Goal: Task Accomplishment & Management: Manage account settings

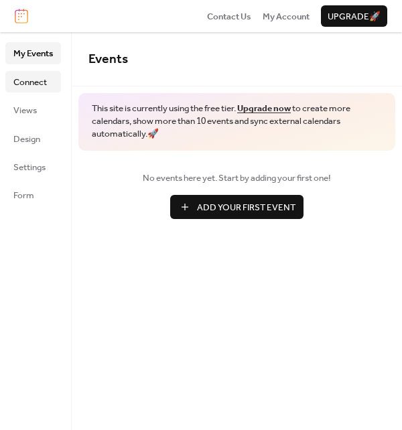
click at [41, 78] on span "Connect" at bounding box center [29, 82] width 33 height 13
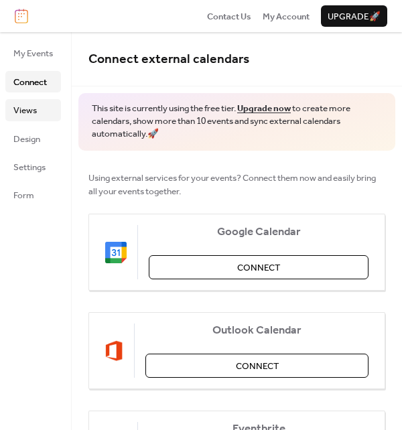
click at [39, 101] on link "Views" at bounding box center [33, 109] width 56 height 21
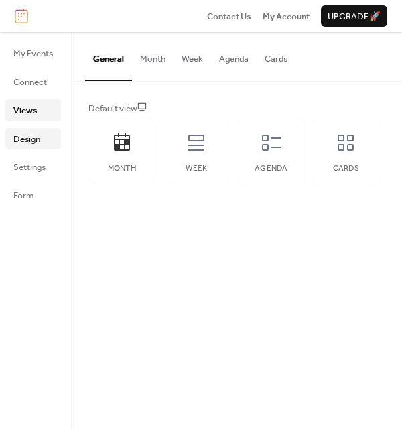
click at [32, 133] on span "Design" at bounding box center [26, 139] width 27 height 13
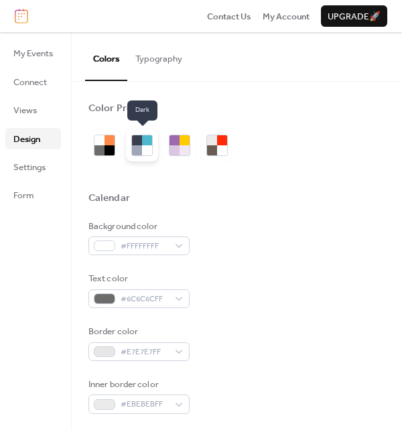
click at [153, 142] on div at bounding box center [142, 145] width 32 height 32
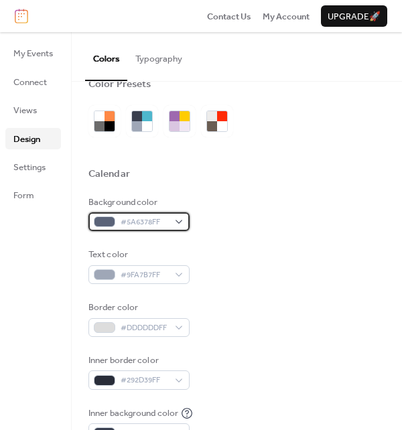
click at [171, 228] on div "#5A6378FF" at bounding box center [138, 221] width 101 height 19
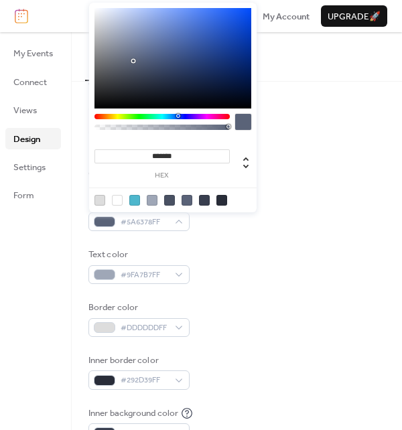
click at [118, 198] on div at bounding box center [117, 200] width 11 height 11
click at [100, 200] on div at bounding box center [99, 200] width 11 height 11
type input "*******"
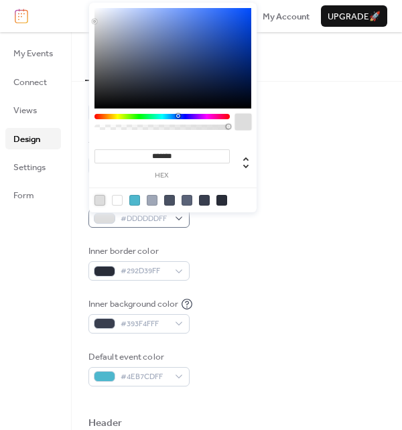
scroll to position [147, 0]
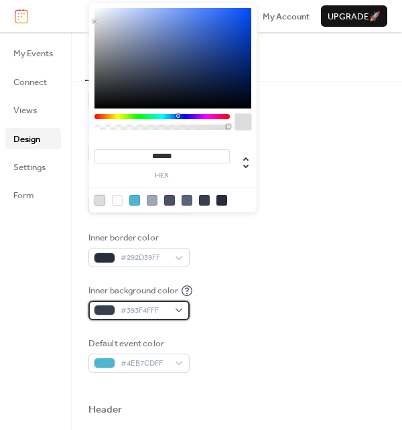
click at [161, 313] on span "#393F4FFF" at bounding box center [145, 310] width 48 height 13
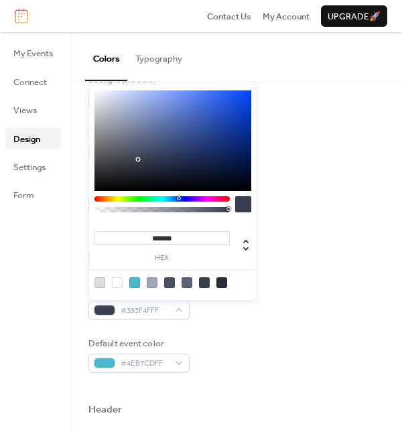
click at [118, 286] on div at bounding box center [117, 282] width 11 height 11
type input "*******"
click at [345, 302] on div "Inner background color #FFFFFFFF" at bounding box center [236, 302] width 297 height 36
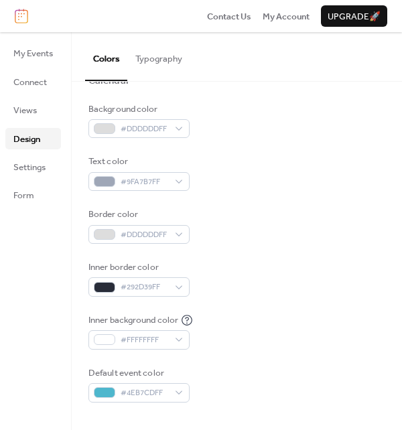
scroll to position [118, 0]
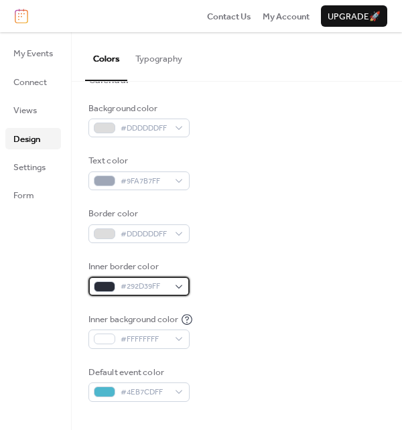
click at [142, 283] on span "#292D39FF" at bounding box center [145, 286] width 48 height 13
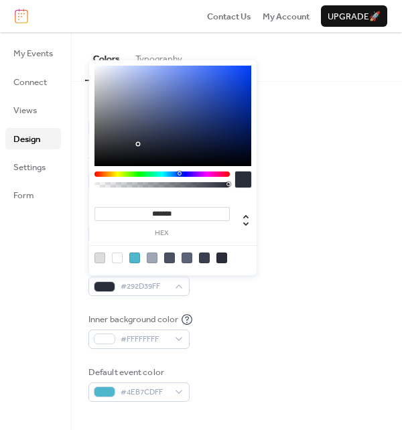
click at [99, 257] on div at bounding box center [99, 257] width 11 height 11
type input "*******"
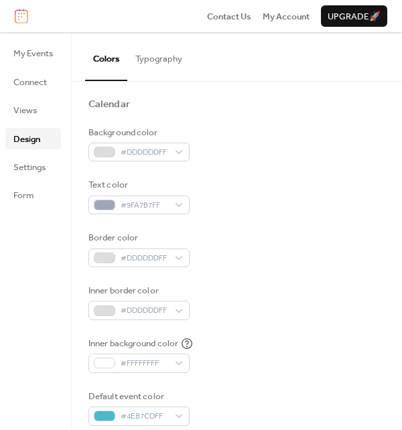
scroll to position [0, 0]
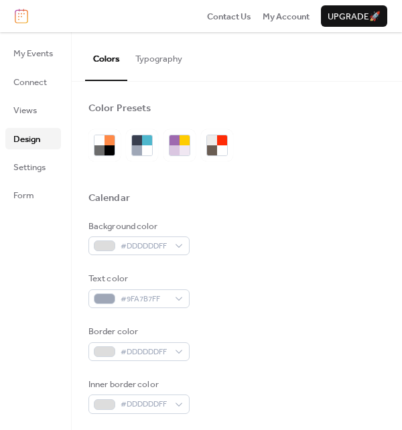
click at [163, 54] on button "Typography" at bounding box center [158, 55] width 63 height 47
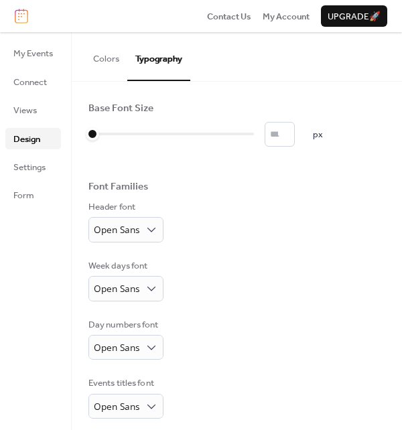
click at [108, 69] on button "Colors" at bounding box center [106, 55] width 42 height 47
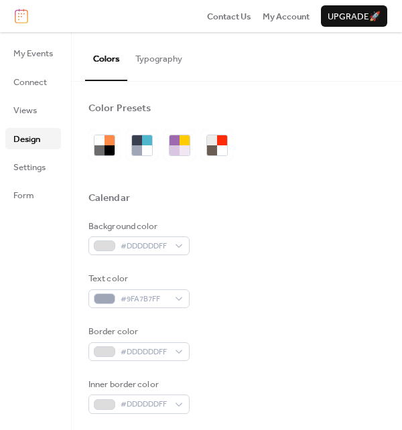
click at [27, 178] on ul "My Events Connect Views Design Settings Form" at bounding box center [33, 123] width 56 height 163
click at [29, 194] on span "Form" at bounding box center [23, 195] width 21 height 13
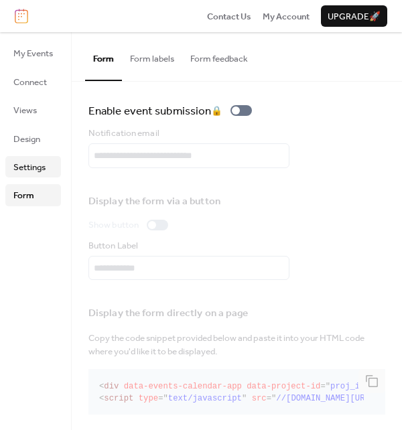
click at [35, 161] on span "Settings" at bounding box center [29, 167] width 32 height 13
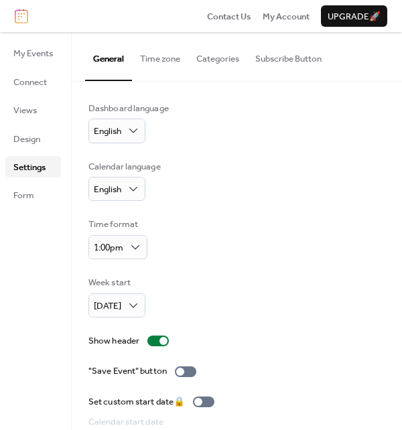
scroll to position [76, 0]
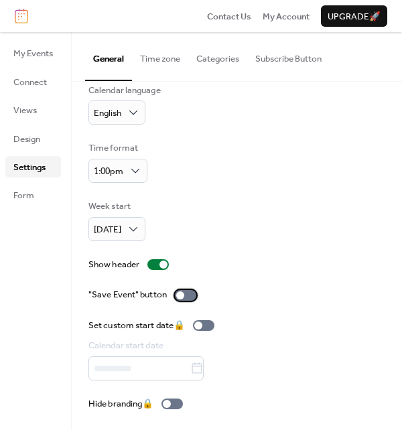
click at [177, 290] on div at bounding box center [185, 295] width 21 height 11
click at [159, 60] on button "Time zone" at bounding box center [160, 55] width 56 height 47
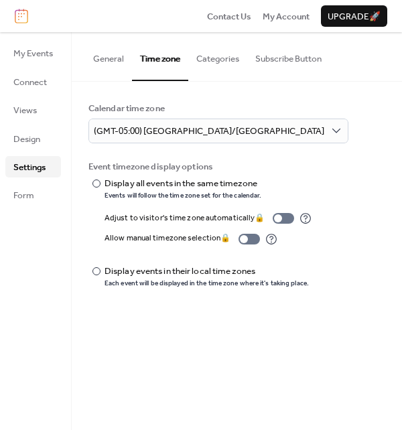
drag, startPoint x: 214, startPoint y: 56, endPoint x: 206, endPoint y: 58, distance: 8.5
click at [206, 58] on button "Categories" at bounding box center [217, 55] width 59 height 47
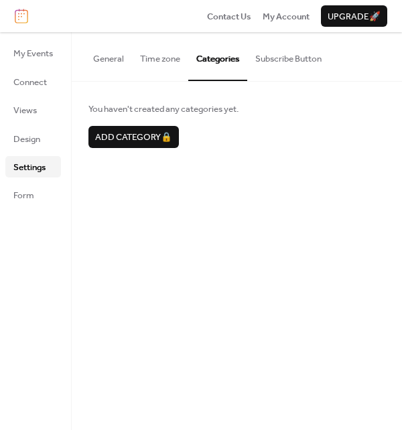
click at [285, 56] on button "Subscribe Button" at bounding box center [288, 55] width 82 height 47
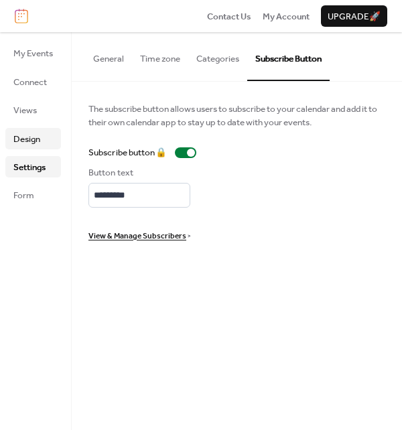
click at [31, 141] on span "Design" at bounding box center [26, 139] width 27 height 13
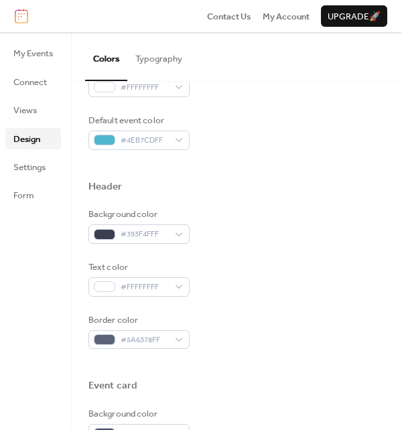
scroll to position [356, 0]
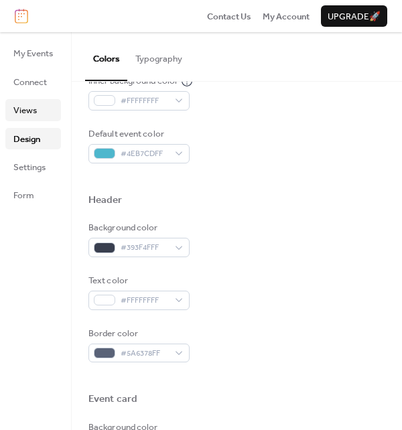
click at [5, 104] on link "Views" at bounding box center [33, 109] width 56 height 21
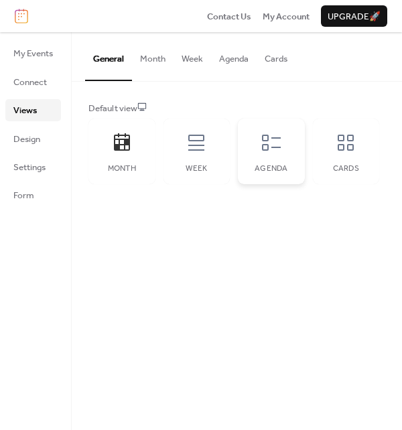
click at [279, 159] on div "Agenda" at bounding box center [271, 152] width 67 height 66
click at [100, 149] on div "Month" at bounding box center [121, 152] width 67 height 66
click at [21, 86] on span "Connect" at bounding box center [29, 82] width 33 height 13
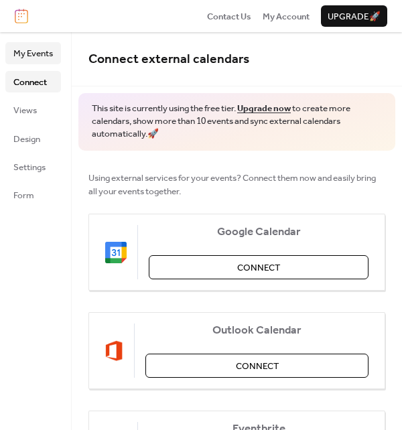
click at [50, 55] on span "My Events" at bounding box center [33, 53] width 40 height 13
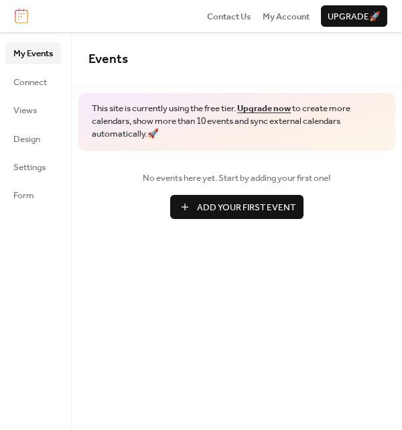
click at [209, 204] on span "Add Your First Event" at bounding box center [246, 207] width 98 height 13
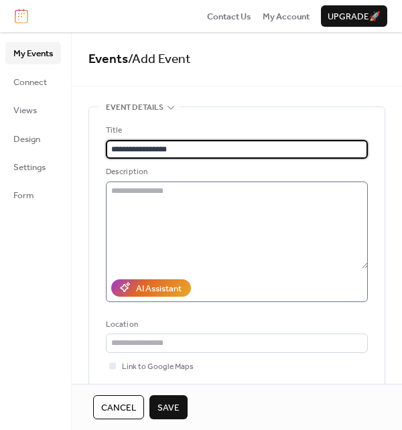
scroll to position [98, 0]
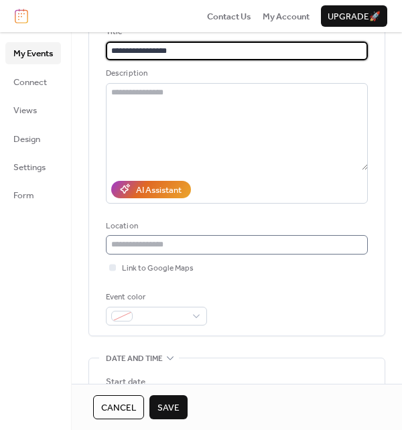
type input "**********"
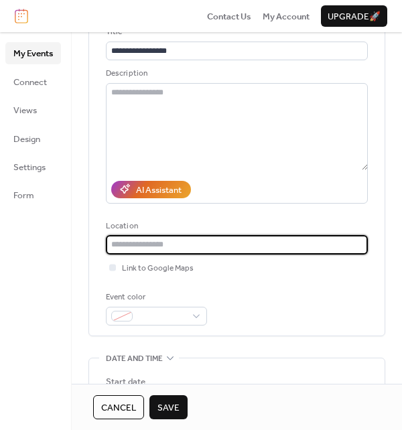
click at [201, 244] on input "text" at bounding box center [237, 244] width 262 height 19
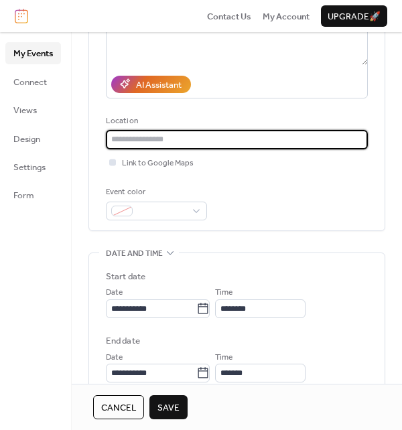
scroll to position [205, 0]
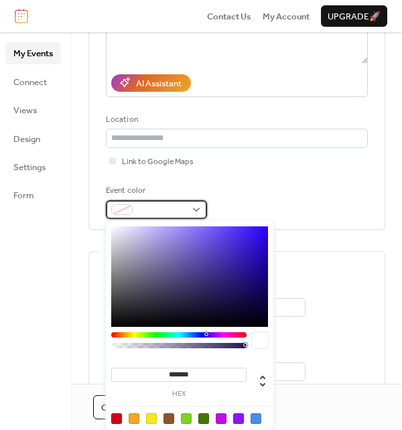
click at [167, 204] on span at bounding box center [162, 210] width 48 height 13
click at [250, 419] on div at bounding box center [255, 418] width 11 height 11
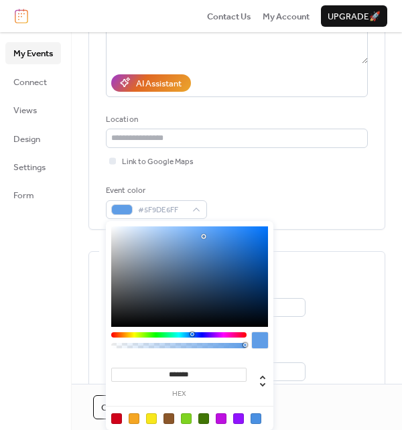
click at [204, 236] on div at bounding box center [189, 276] width 157 height 100
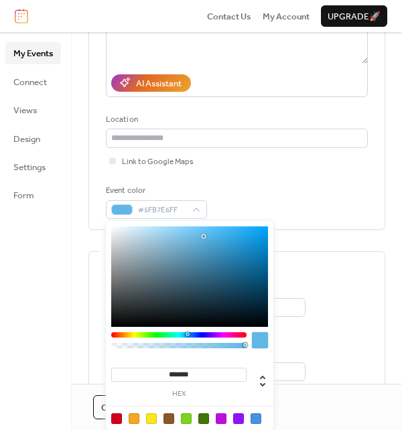
type input "*******"
click at [186, 332] on div at bounding box center [187, 334] width 4 height 4
click at [315, 216] on div "Event color #5FBBE6FF" at bounding box center [237, 201] width 262 height 35
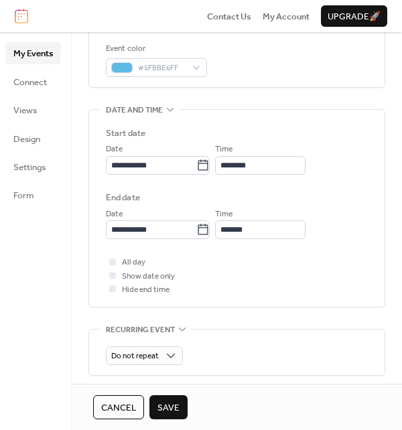
scroll to position [348, 0]
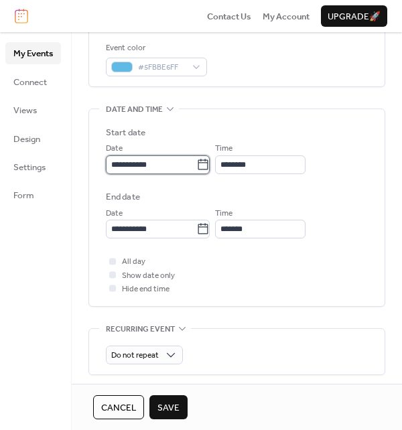
click at [185, 165] on input "**********" at bounding box center [151, 164] width 90 height 19
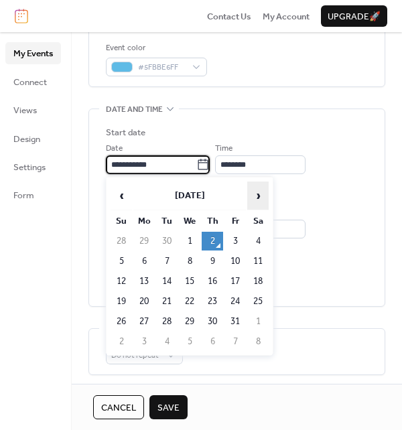
click at [261, 198] on span "›" at bounding box center [258, 195] width 20 height 27
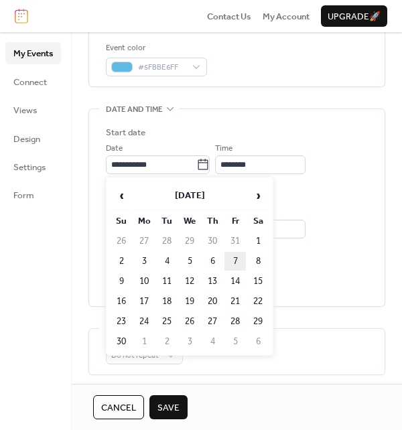
click at [244, 260] on td "7" at bounding box center [234, 261] width 21 height 19
type input "**********"
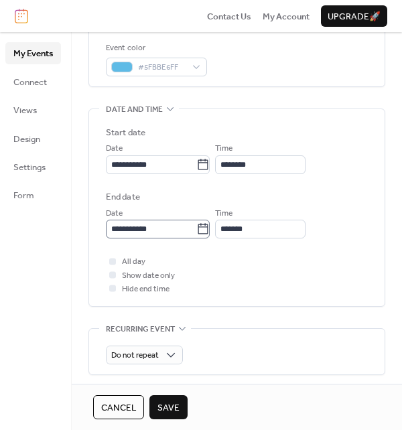
click at [210, 229] on icon at bounding box center [202, 228] width 13 height 13
click at [196, 229] on input "**********" at bounding box center [151, 229] width 90 height 19
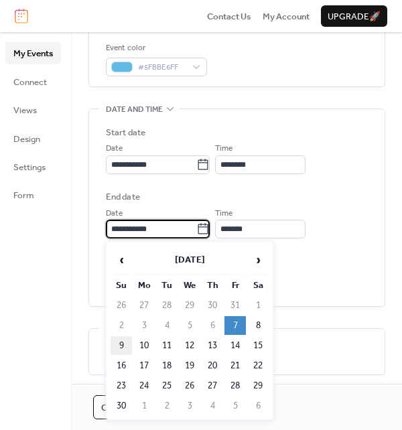
click at [125, 340] on td "9" at bounding box center [120, 345] width 21 height 19
type input "**********"
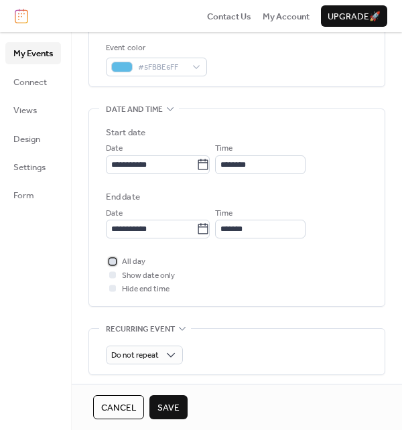
click at [114, 259] on div at bounding box center [112, 261] width 7 height 7
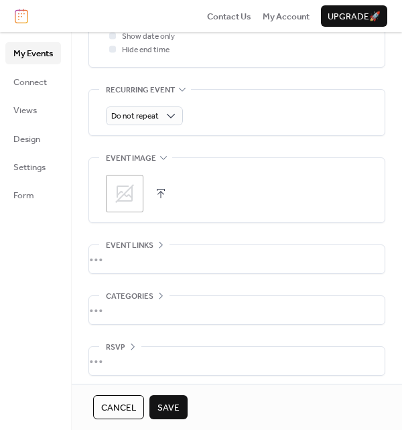
scroll to position [588, 0]
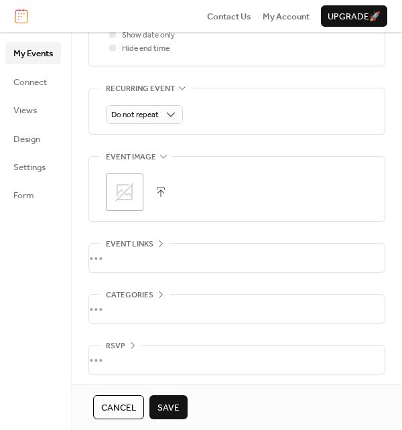
click at [124, 190] on icon at bounding box center [124, 191] width 21 height 21
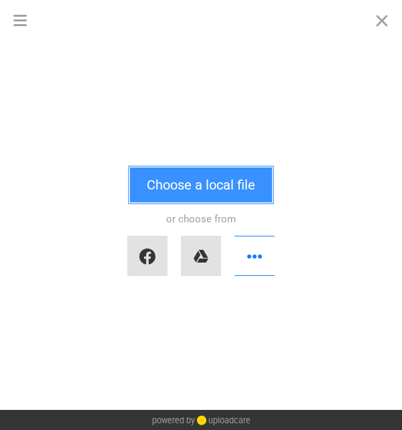
click at [158, 189] on button "Choose a local file" at bounding box center [201, 184] width 142 height 35
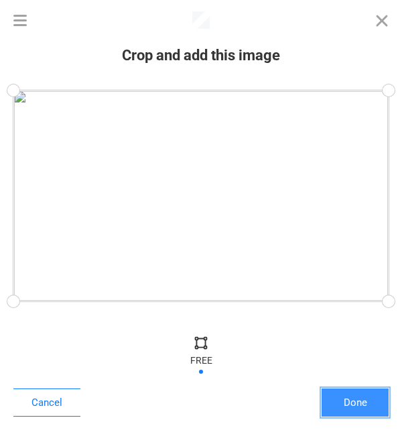
click at [346, 401] on button "Done" at bounding box center [354, 402] width 67 height 28
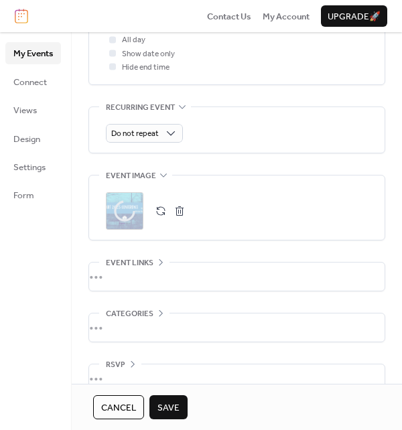
scroll to position [591, 0]
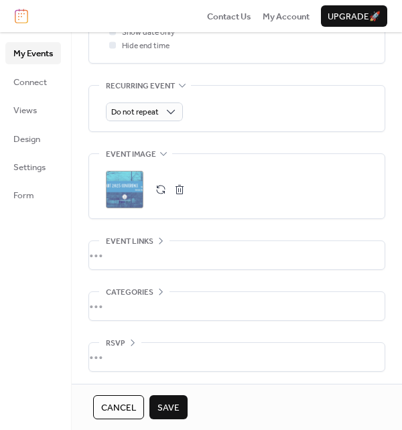
click at [288, 248] on div "•••" at bounding box center [236, 255] width 295 height 28
click at [157, 238] on icon at bounding box center [160, 241] width 11 height 11
click at [151, 295] on div "•••" at bounding box center [236, 306] width 295 height 28
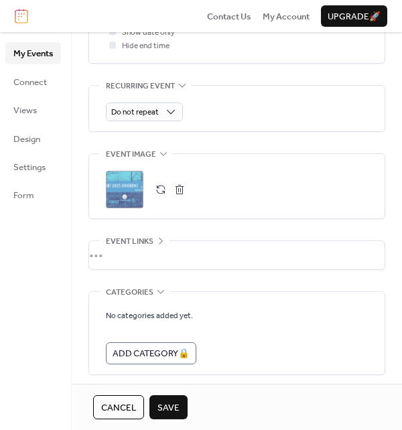
scroll to position [645, 0]
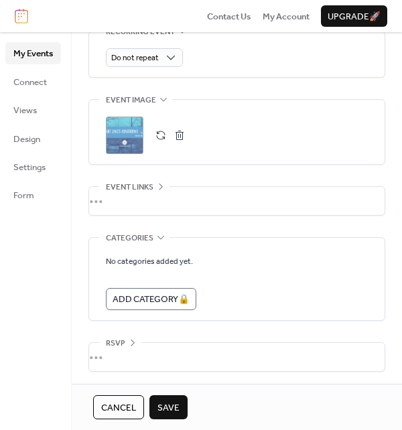
click at [161, 238] on div "•••" at bounding box center [236, 238] width 295 height 1
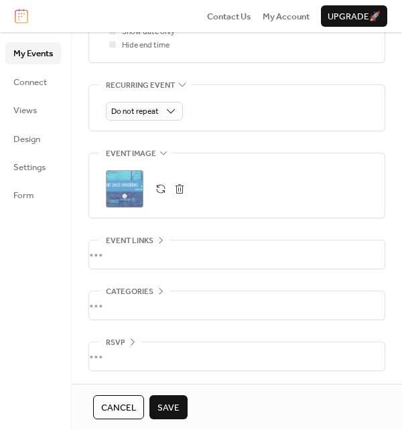
click at [130, 348] on div "•••" at bounding box center [236, 356] width 295 height 28
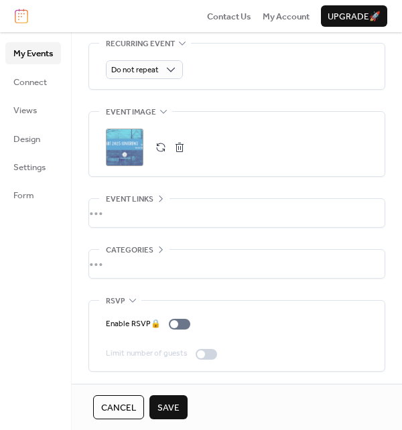
click at [122, 301] on span "RSVP" at bounding box center [115, 301] width 19 height 13
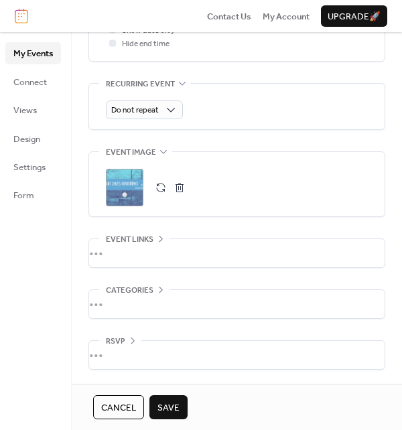
scroll to position [591, 0]
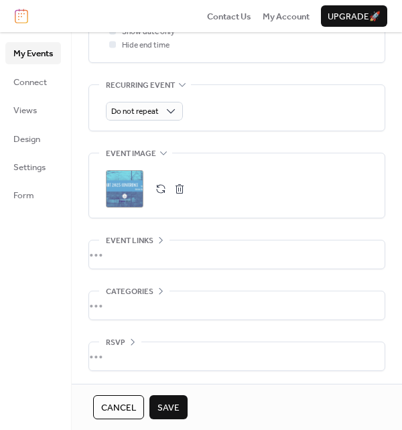
click at [177, 401] on span "Save" at bounding box center [168, 407] width 22 height 13
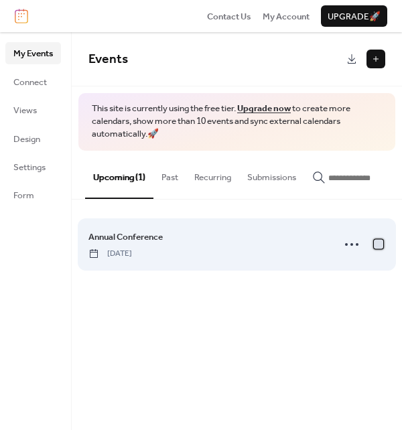
click at [381, 246] on div at bounding box center [378, 243] width 9 height 9
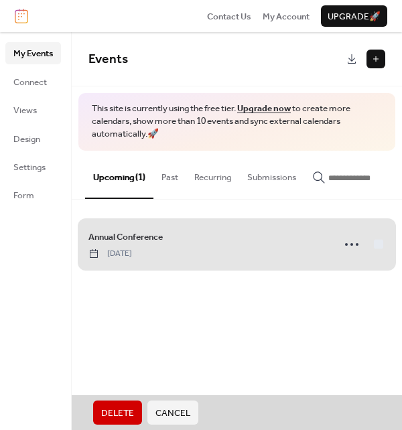
click at [381, 246] on div "Annual Conference Friday, November 7, 2025" at bounding box center [236, 244] width 297 height 63
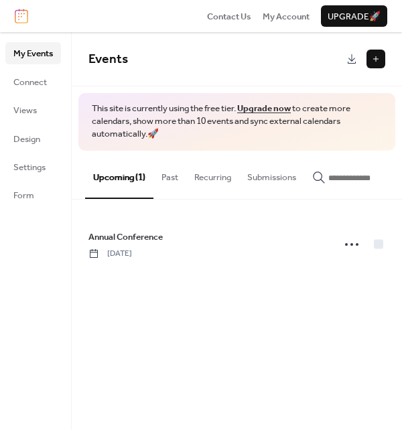
click at [368, 321] on div "Events This site is currently using the free tier. Upgrade now to create more c…" at bounding box center [237, 231] width 330 height 398
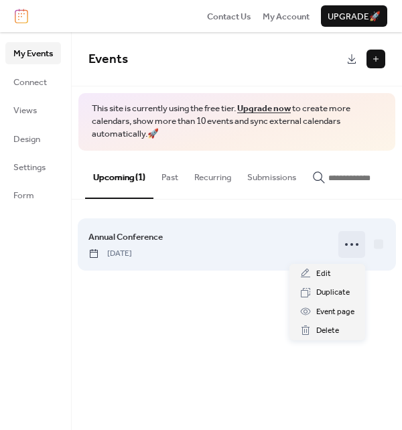
click at [356, 246] on circle at bounding box center [357, 244] width 3 height 3
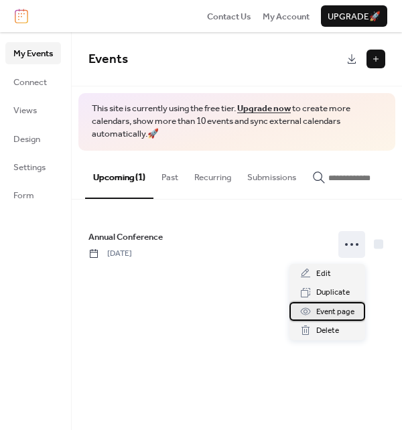
click at [329, 318] on span "Event page" at bounding box center [335, 311] width 38 height 13
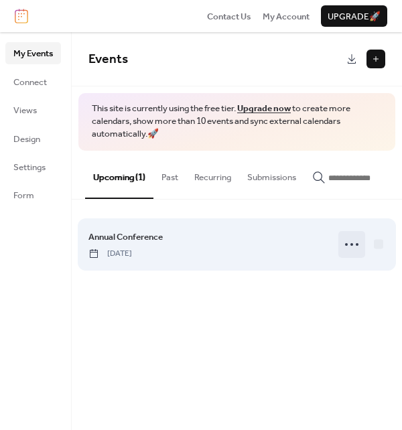
click at [345, 246] on circle at bounding box center [346, 244] width 3 height 3
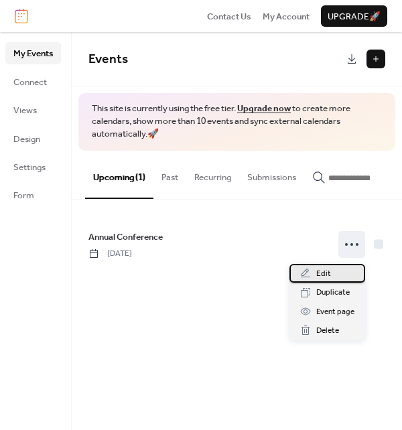
click at [329, 275] on span "Edit" at bounding box center [323, 273] width 15 height 13
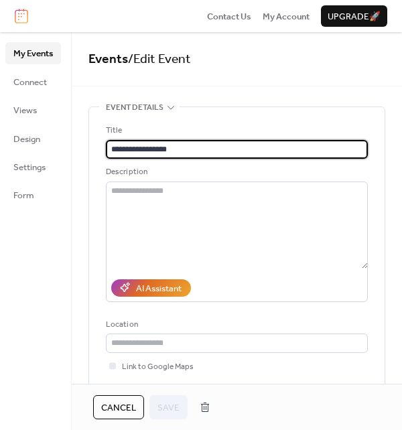
scroll to position [16, 0]
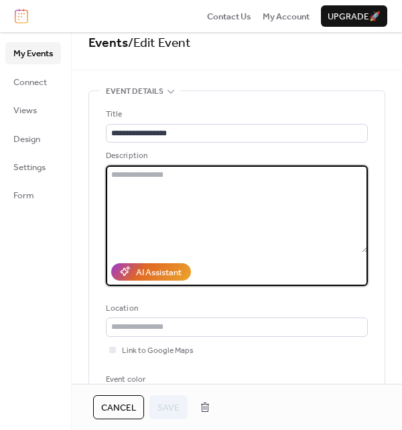
click at [269, 181] on textarea at bounding box center [237, 208] width 262 height 87
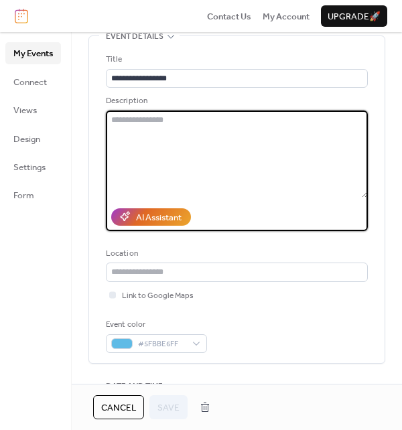
scroll to position [72, 0]
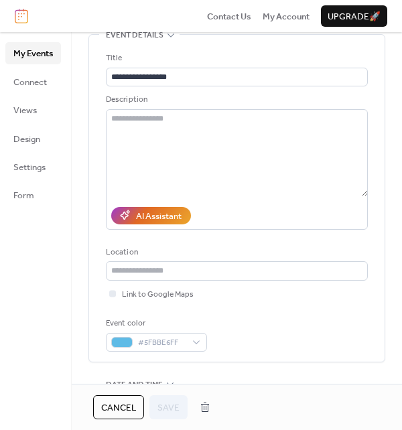
click at [118, 412] on span "Cancel" at bounding box center [118, 407] width 35 height 13
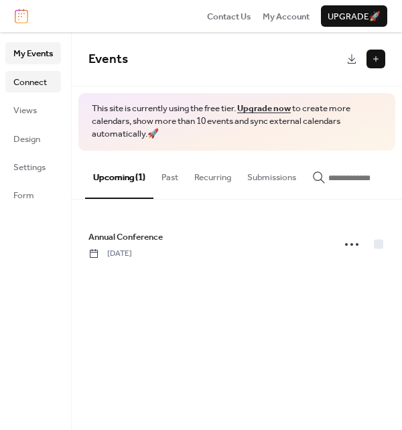
click at [33, 84] on span "Connect" at bounding box center [29, 82] width 33 height 13
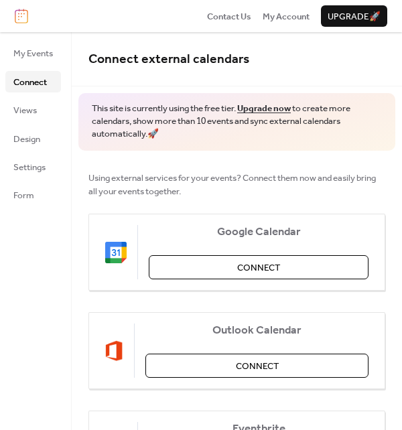
scroll to position [292, 0]
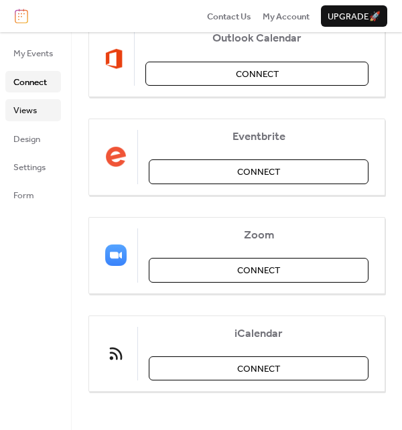
click at [44, 112] on link "Views" at bounding box center [33, 109] width 56 height 21
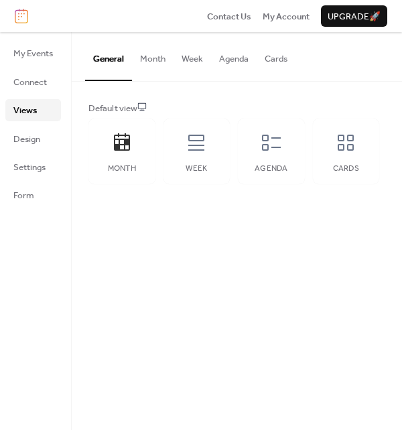
click at [151, 61] on button "Month" at bounding box center [153, 55] width 42 height 47
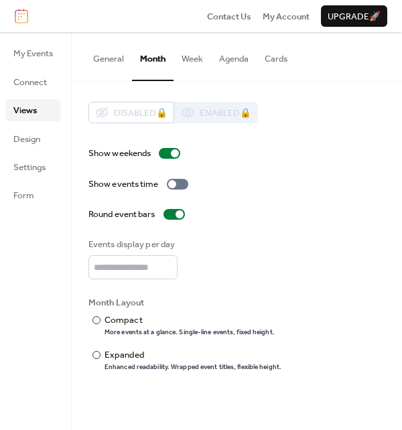
click at [230, 57] on button "Agenda" at bounding box center [234, 55] width 46 height 47
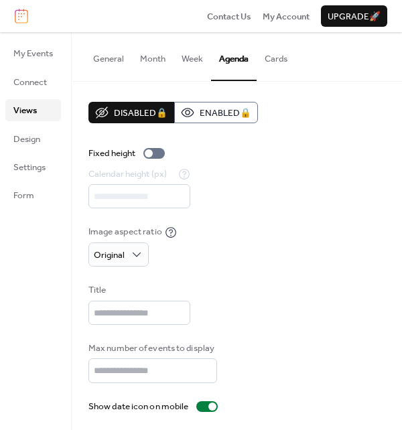
click at [198, 61] on button "Week" at bounding box center [192, 55] width 38 height 47
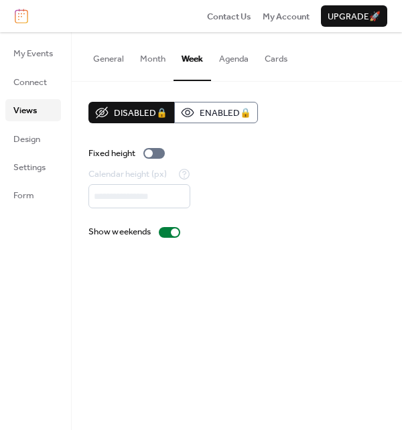
click at [279, 56] on button "Cards" at bounding box center [275, 55] width 39 height 47
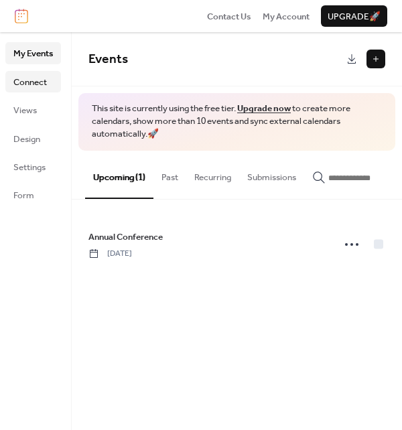
click at [53, 86] on link "Connect" at bounding box center [33, 81] width 56 height 21
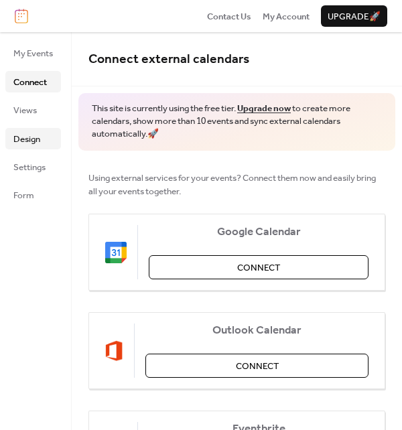
click at [46, 133] on link "Design" at bounding box center [33, 138] width 56 height 21
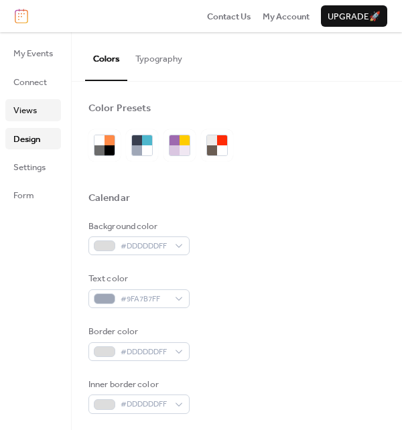
click at [33, 109] on span "Views" at bounding box center [24, 110] width 23 height 13
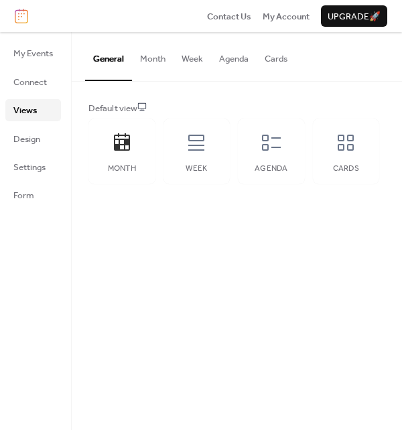
click at [253, 60] on button "Agenda" at bounding box center [234, 55] width 46 height 47
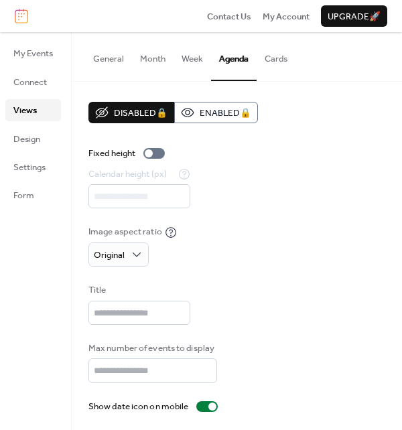
click at [267, 61] on button "Cards" at bounding box center [275, 55] width 39 height 47
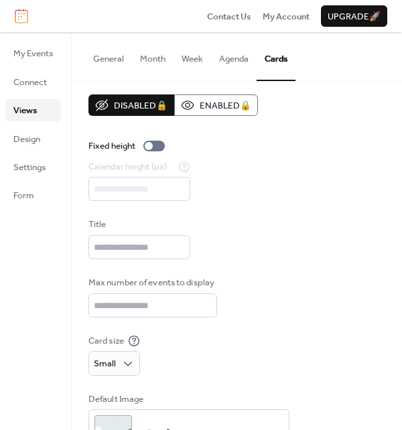
scroll to position [11, 0]
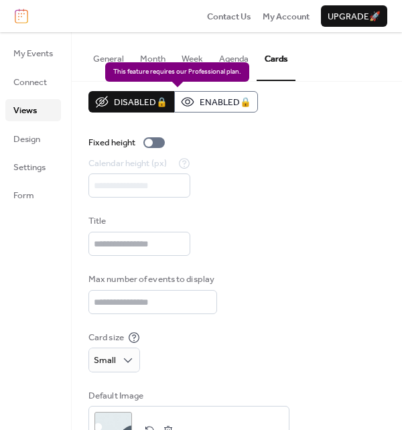
click at [215, 99] on div "Disabled 🔒 Enabled 🔒" at bounding box center [172, 101] width 169 height 21
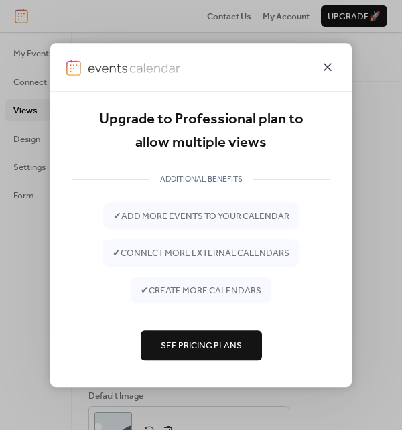
click at [323, 67] on icon at bounding box center [327, 67] width 16 height 16
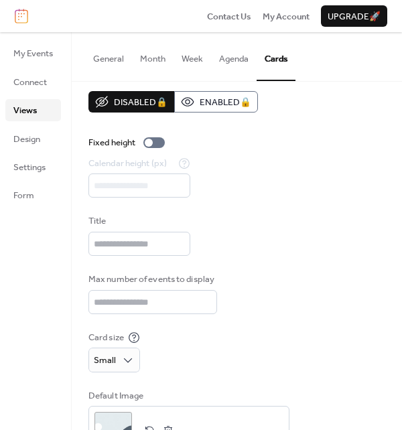
scroll to position [0, 0]
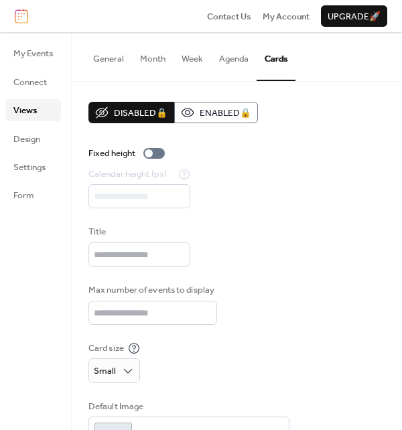
click at [94, 56] on button "General" at bounding box center [108, 55] width 47 height 47
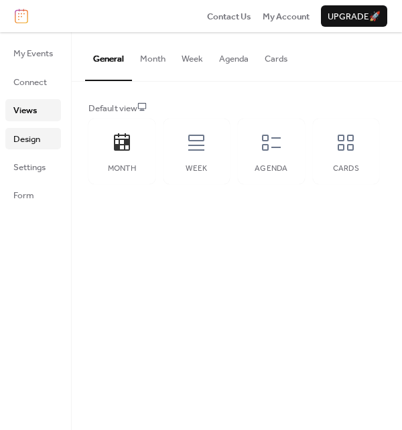
click at [40, 143] on span "Design" at bounding box center [26, 139] width 27 height 13
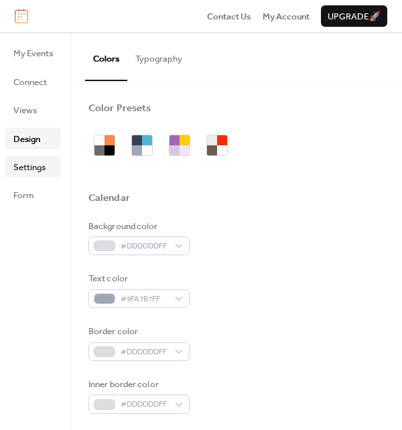
click at [38, 162] on span "Settings" at bounding box center [29, 167] width 32 height 13
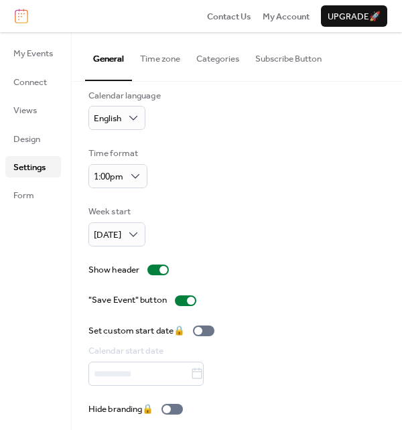
scroll to position [70, 0]
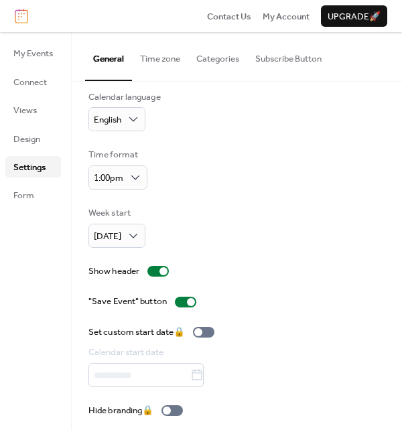
click at [171, 58] on button "Time zone" at bounding box center [160, 55] width 56 height 47
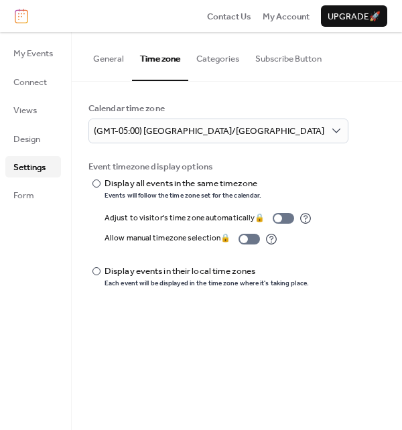
click at [220, 56] on button "Categories" at bounding box center [217, 55] width 59 height 47
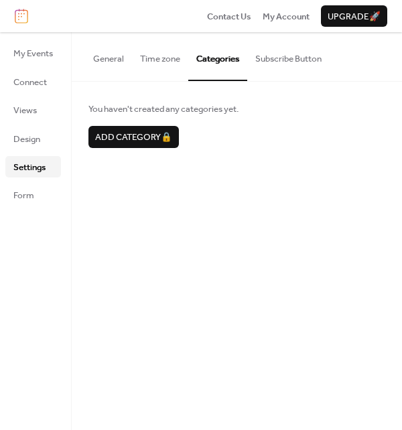
click at [271, 58] on button "Subscribe Button" at bounding box center [288, 55] width 82 height 47
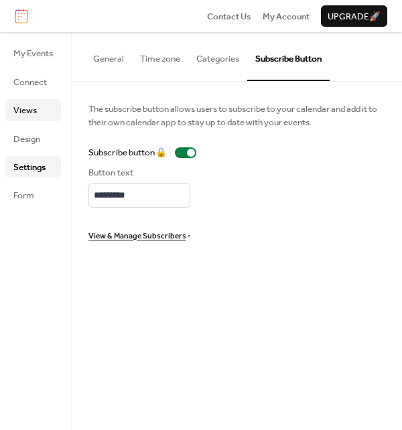
click at [29, 113] on span "Views" at bounding box center [24, 110] width 23 height 13
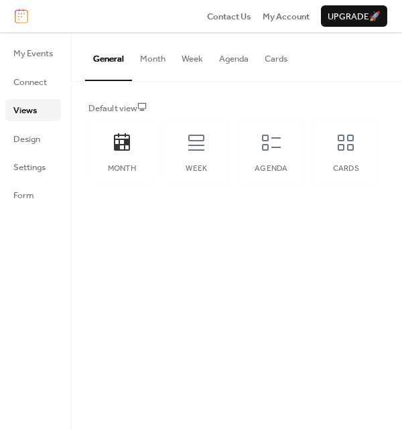
click at [29, 93] on ul "My Events Connect Views Design Settings Form" at bounding box center [33, 123] width 56 height 163
click at [29, 85] on span "Connect" at bounding box center [29, 82] width 33 height 13
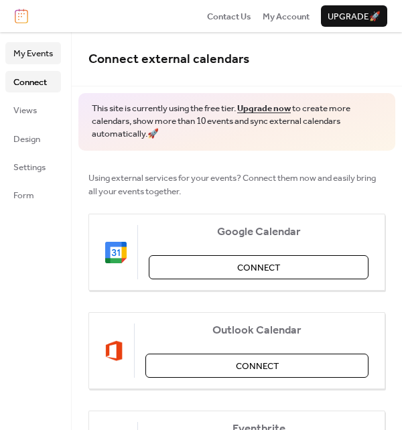
click at [42, 60] on span "My Events" at bounding box center [33, 53] width 40 height 13
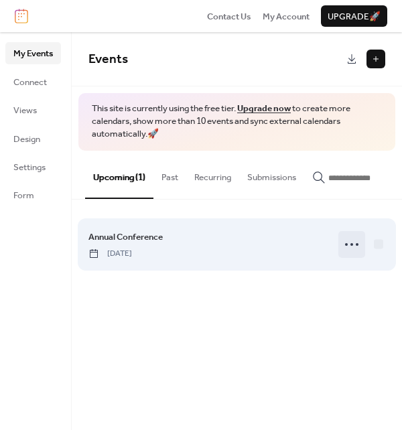
click at [345, 248] on icon at bounding box center [351, 244] width 21 height 21
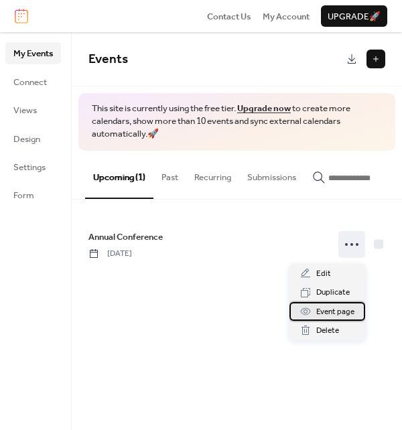
click at [332, 307] on span "Event page" at bounding box center [335, 311] width 38 height 13
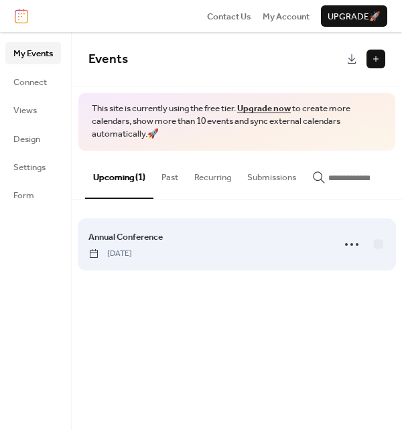
click at [271, 248] on div "Annual Conference Friday, November 7, 2025" at bounding box center [206, 244] width 236 height 29
click at [345, 246] on circle at bounding box center [346, 244] width 3 height 3
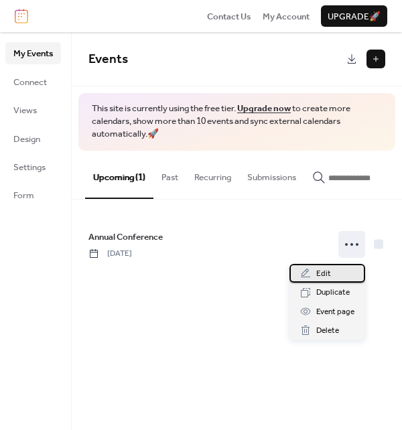
click at [332, 273] on div "Edit" at bounding box center [327, 273] width 76 height 19
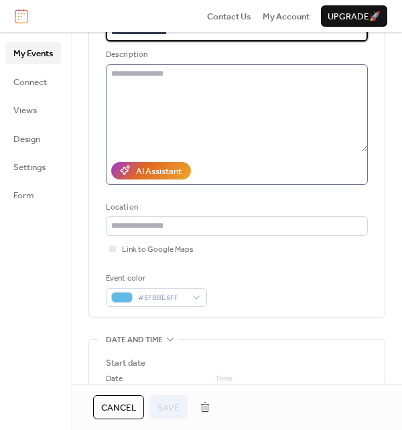
scroll to position [118, 0]
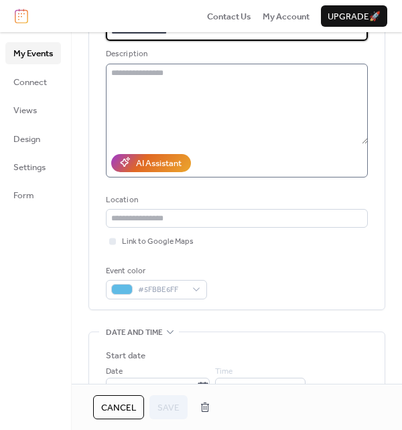
drag, startPoint x: 362, startPoint y: 145, endPoint x: 353, endPoint y: 137, distance: 12.3
click at [353, 137] on textarea at bounding box center [237, 104] width 262 height 80
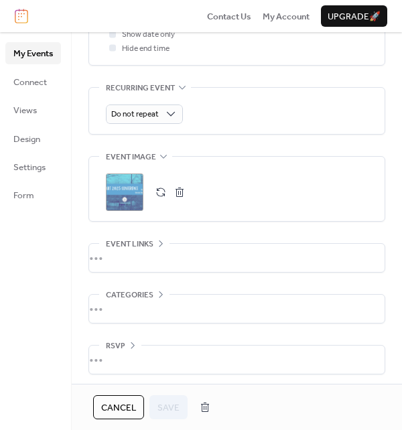
scroll to position [583, 0]
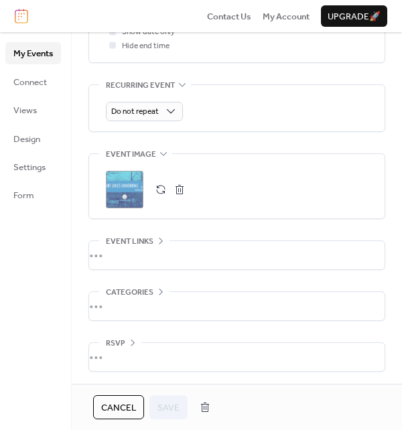
click at [155, 241] on div "•••" at bounding box center [236, 255] width 295 height 28
click at [155, 241] on div "•••" at bounding box center [236, 241] width 295 height 1
click at [121, 339] on span "RSVP" at bounding box center [115, 342] width 19 height 13
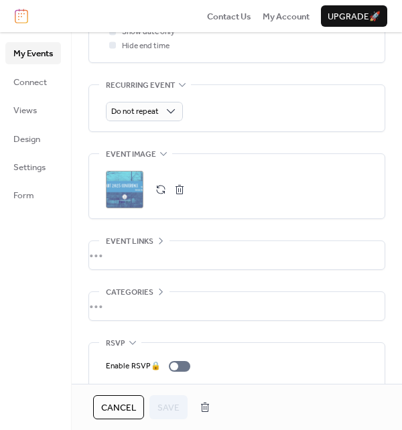
scroll to position [624, 0]
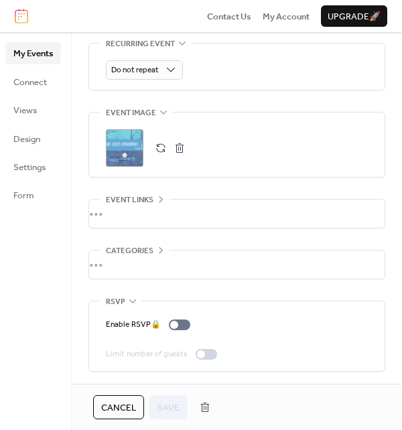
click at [122, 303] on span "RSVP" at bounding box center [115, 301] width 19 height 13
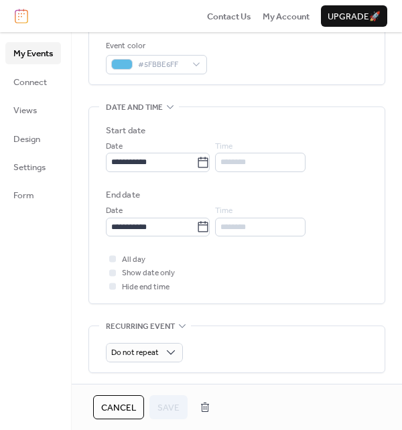
scroll to position [341, 0]
click at [146, 273] on span "Show date only" at bounding box center [148, 273] width 53 height 13
click at [113, 272] on div at bounding box center [112, 273] width 7 height 7
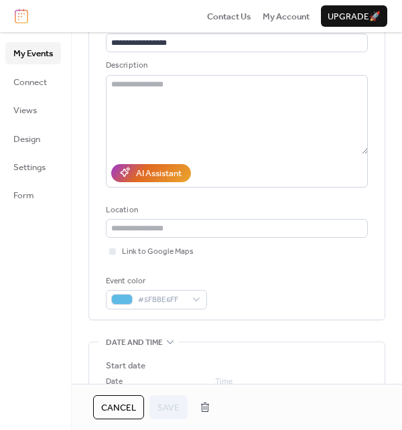
scroll to position [0, 0]
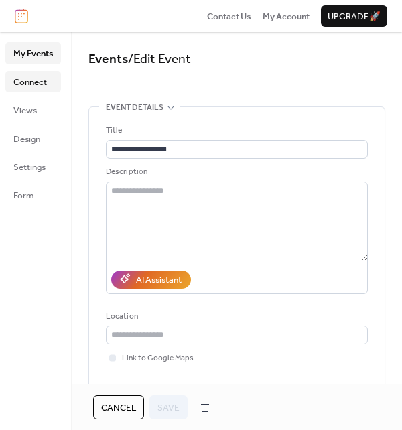
click at [29, 88] on span "Connect" at bounding box center [29, 82] width 33 height 13
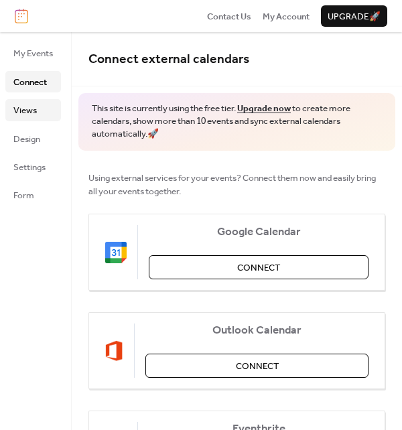
click at [38, 109] on link "Views" at bounding box center [33, 109] width 56 height 21
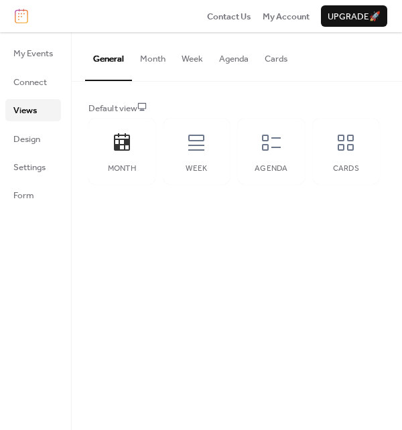
click at [271, 57] on button "Cards" at bounding box center [275, 55] width 39 height 47
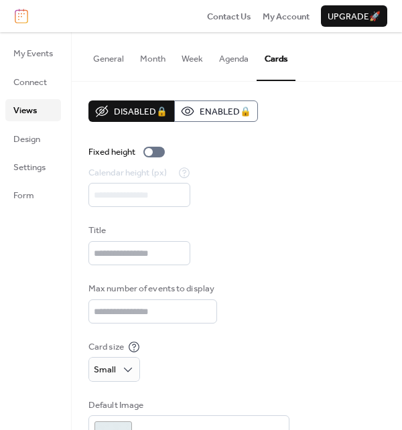
scroll to position [2, 0]
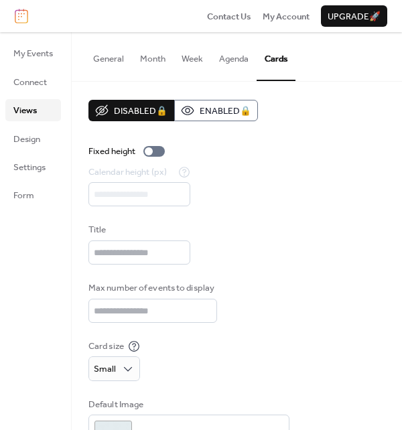
click at [117, 63] on button "General" at bounding box center [108, 55] width 47 height 47
